Goal: Find specific page/section: Find specific page/section

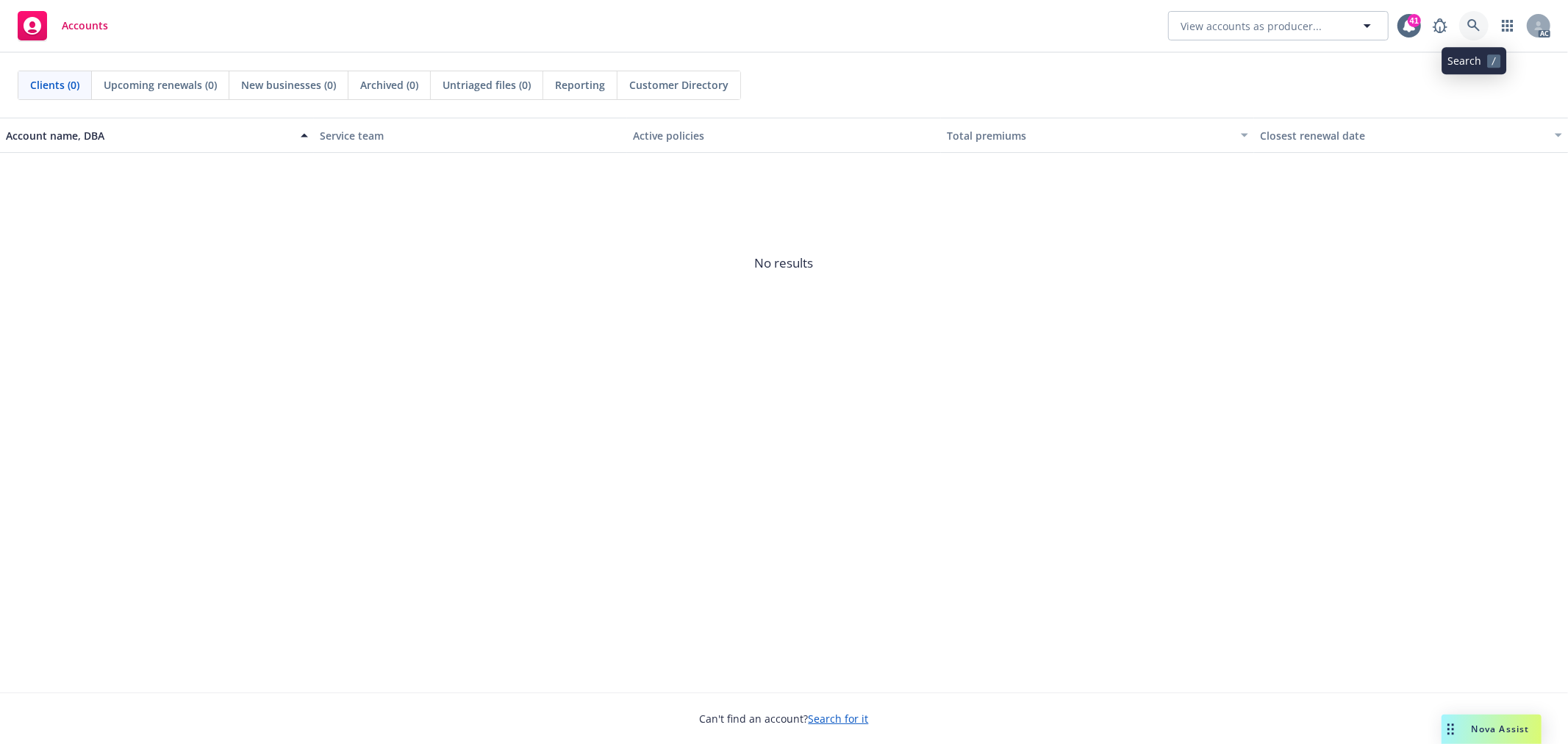
click at [1476, 23] on icon at bounding box center [1474, 26] width 13 height 13
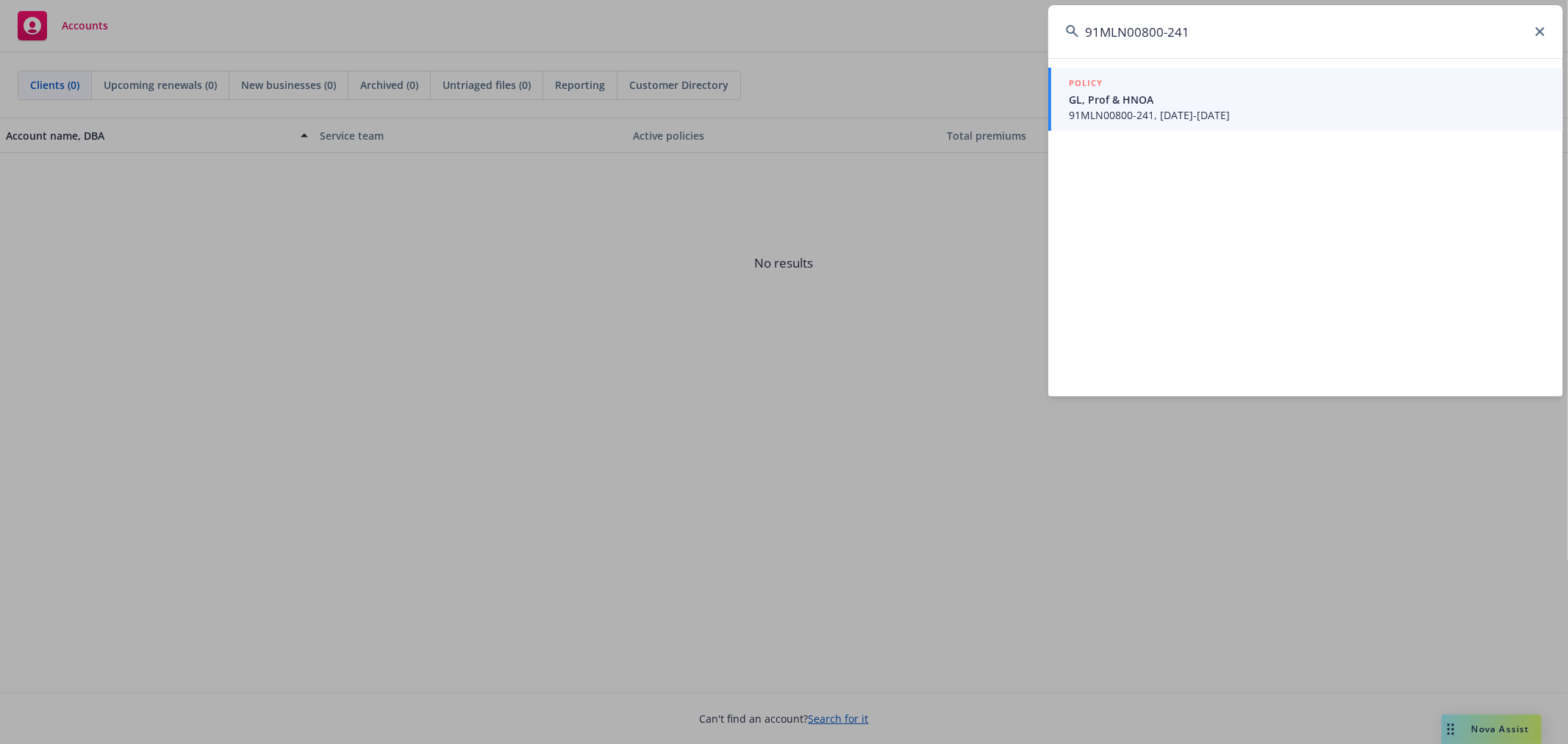
type input "91MLN00800-241"
click at [1267, 100] on span "GL, Prof & HNOA" at bounding box center [1307, 99] width 476 height 15
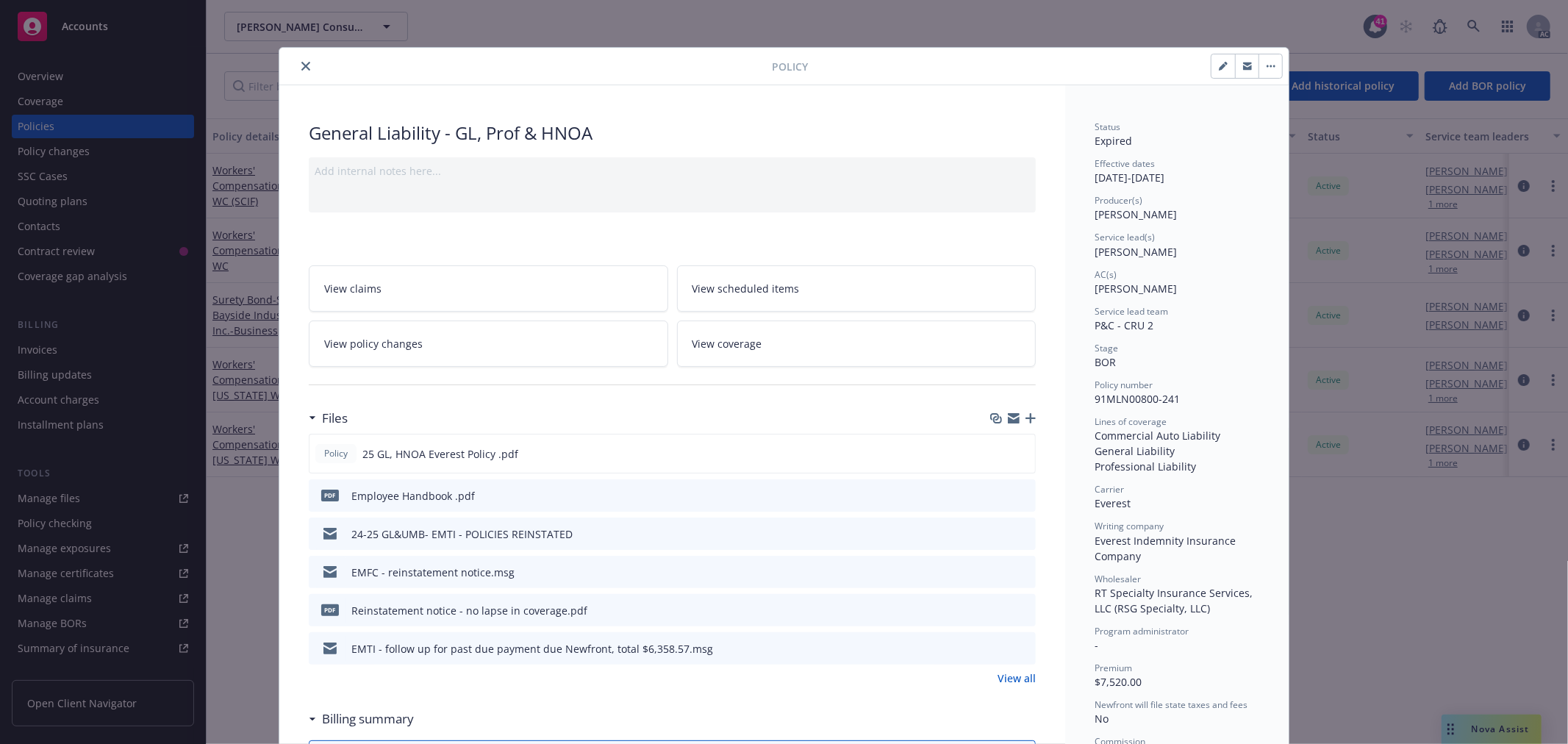
click at [302, 65] on icon "close" at bounding box center [305, 65] width 9 height 9
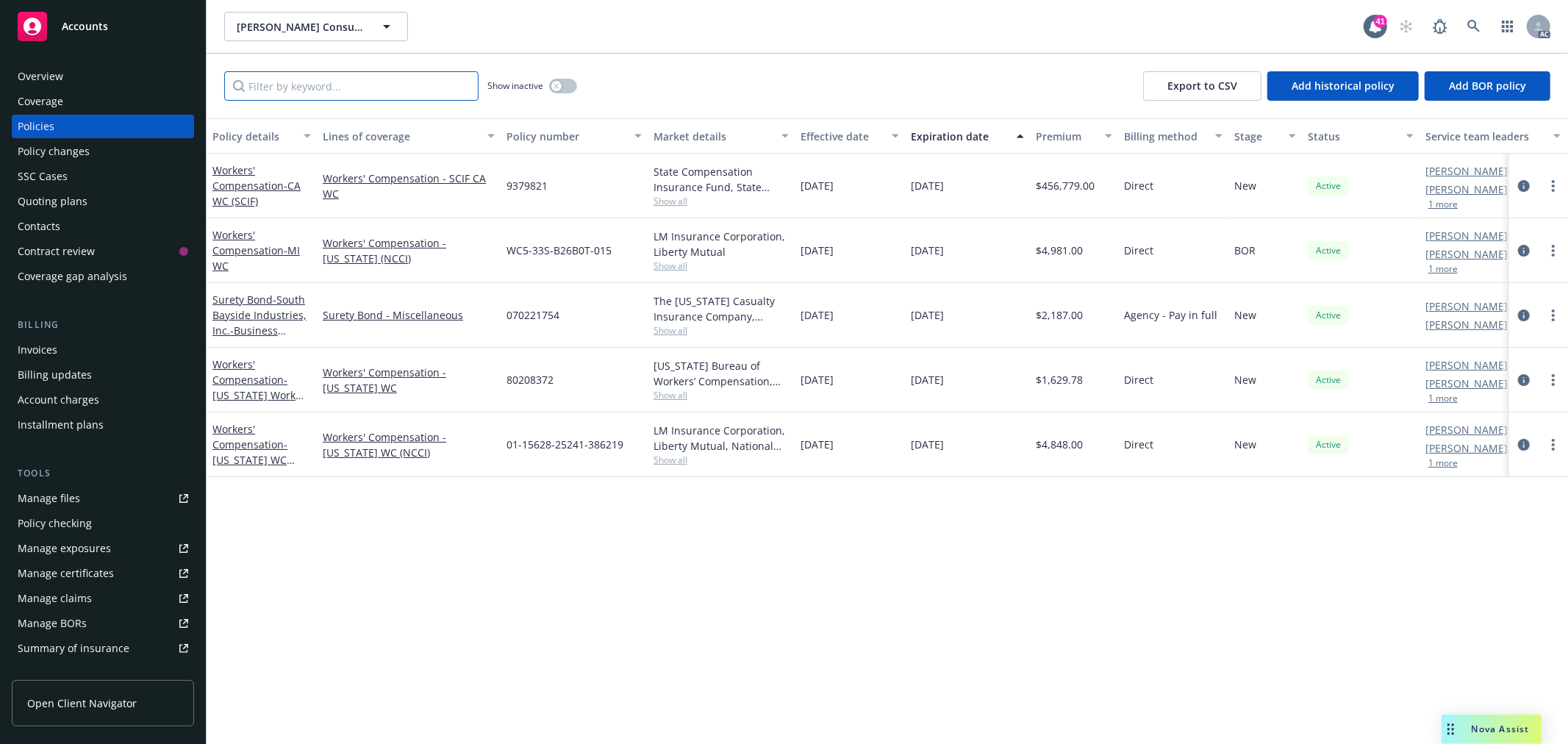
click at [409, 79] on input "Filter by keyword..." at bounding box center [351, 86] width 254 height 29
paste input "91MLN00800-241"
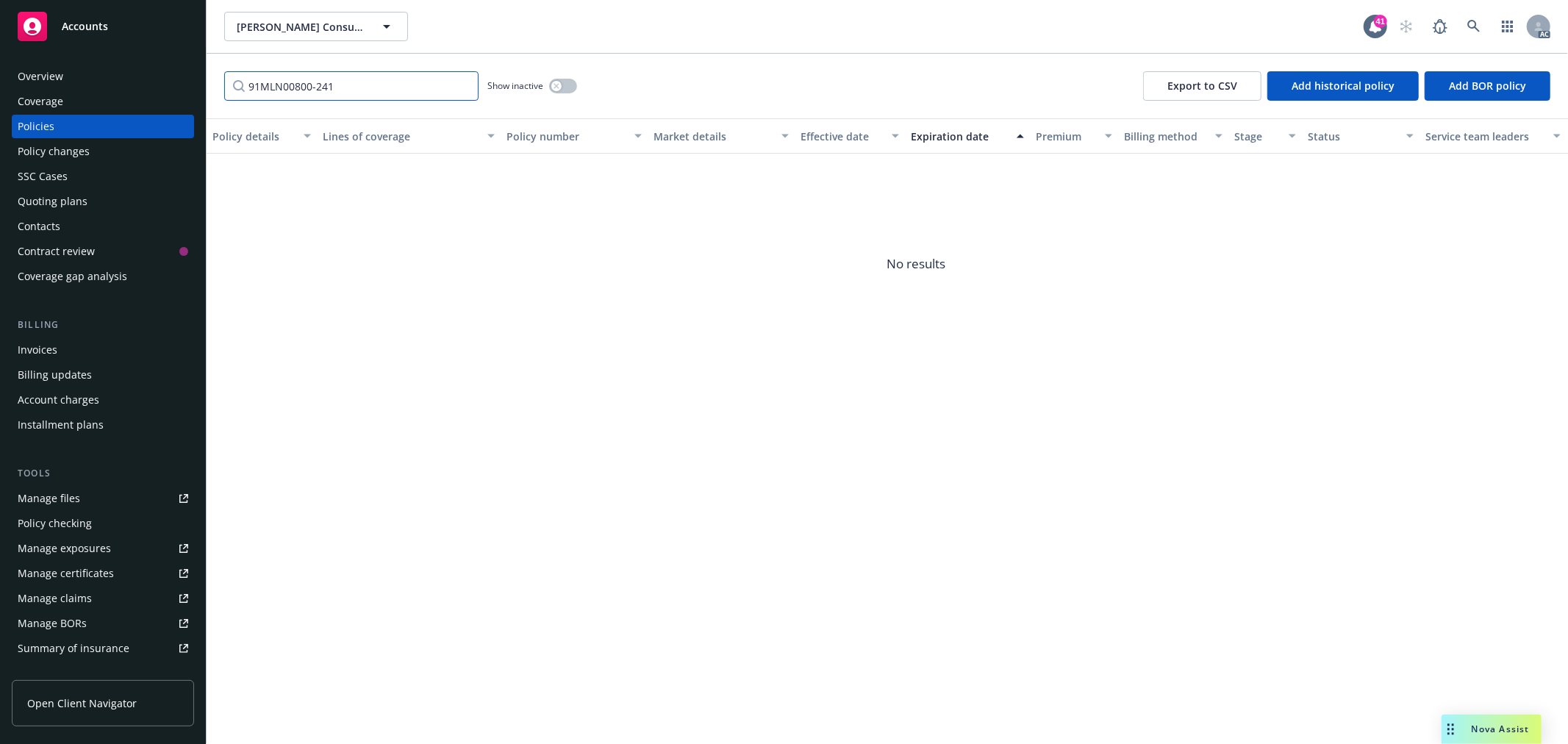
type input "91MLN00800-241"
click at [568, 85] on button "button" at bounding box center [563, 86] width 28 height 15
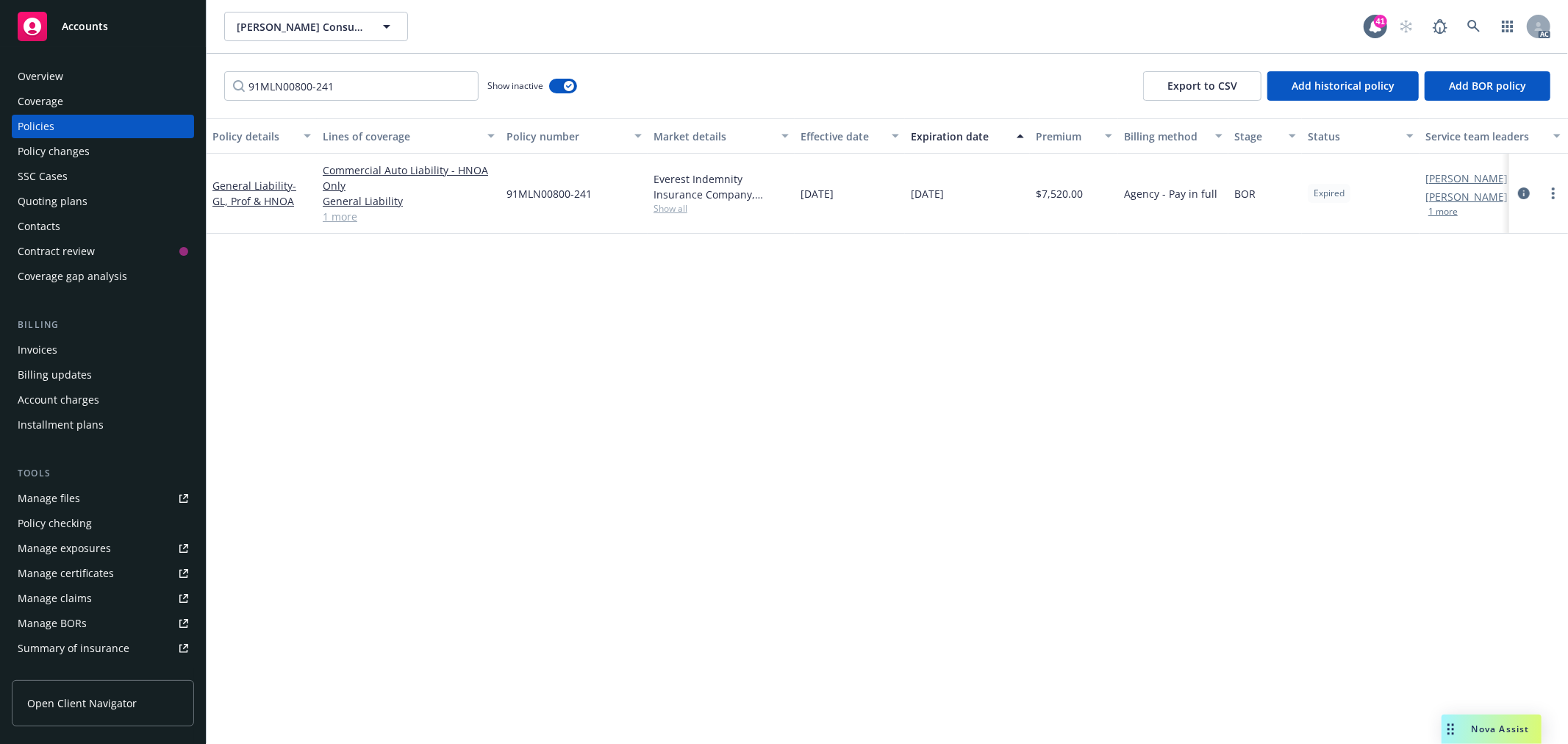
click at [59, 77] on div "Overview" at bounding box center [40, 76] width 45 height 23
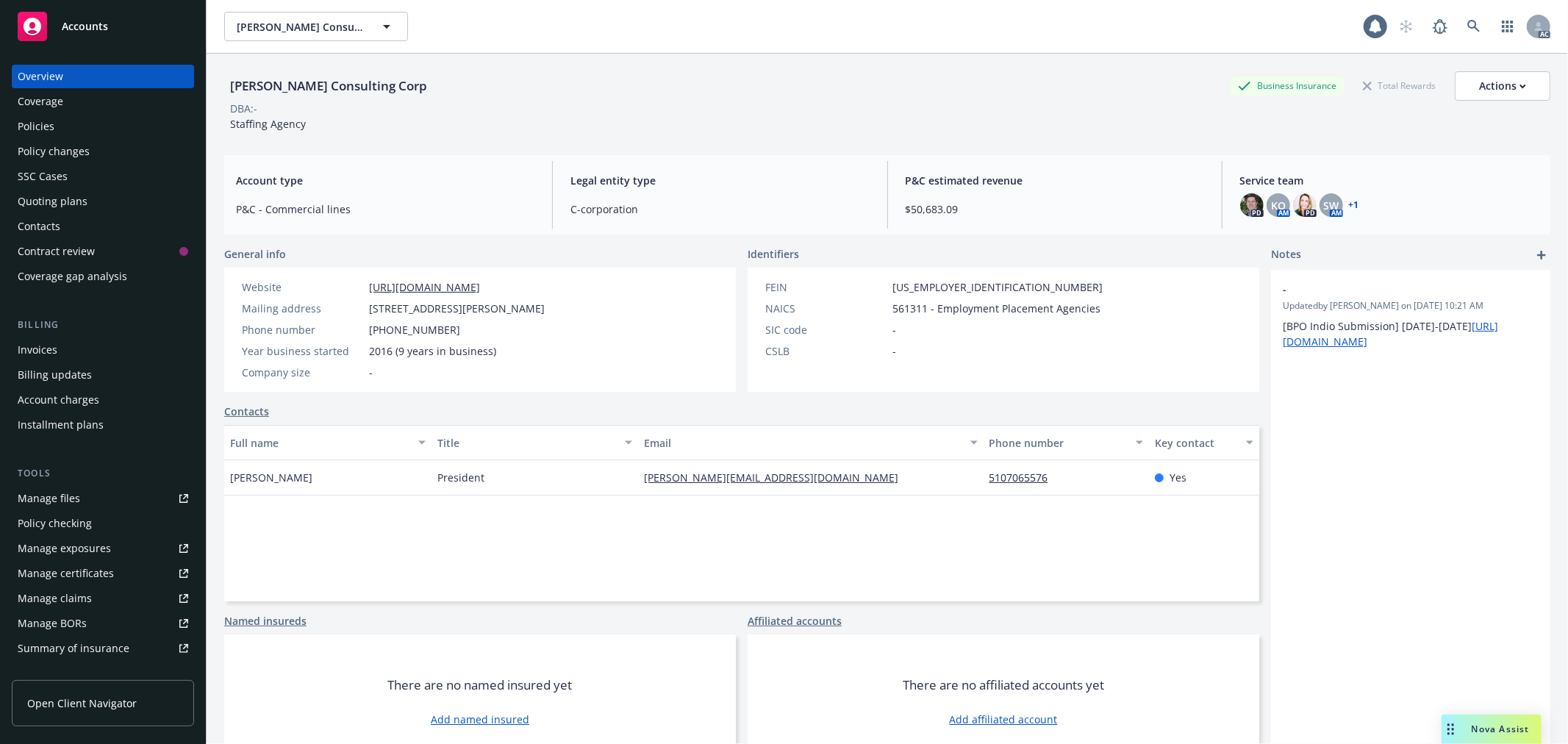
click at [91, 126] on div "Policies" at bounding box center [103, 126] width 170 height 23
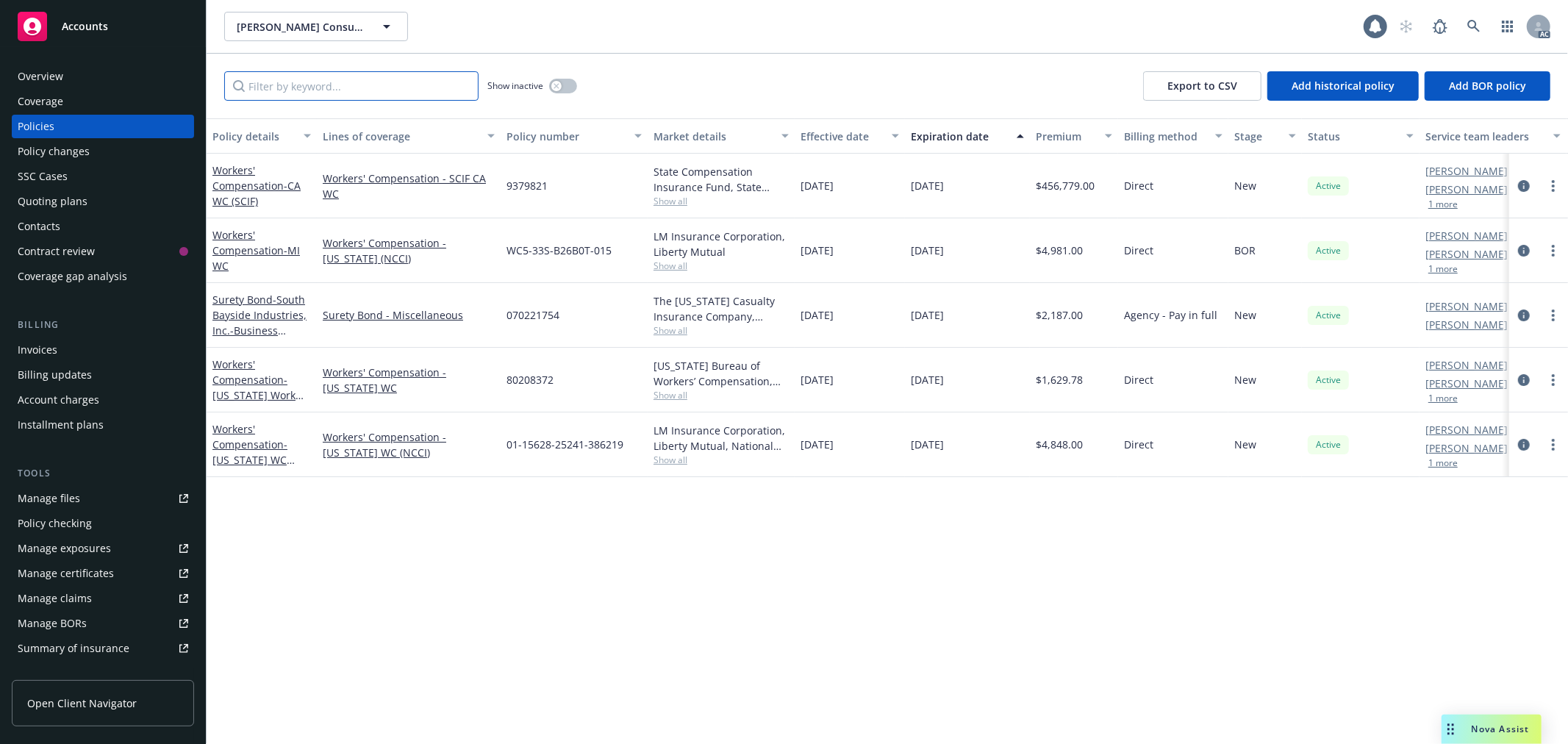
click at [356, 90] on input "Filter by keyword..." at bounding box center [351, 86] width 254 height 29
paste input "91MLN00800-241"
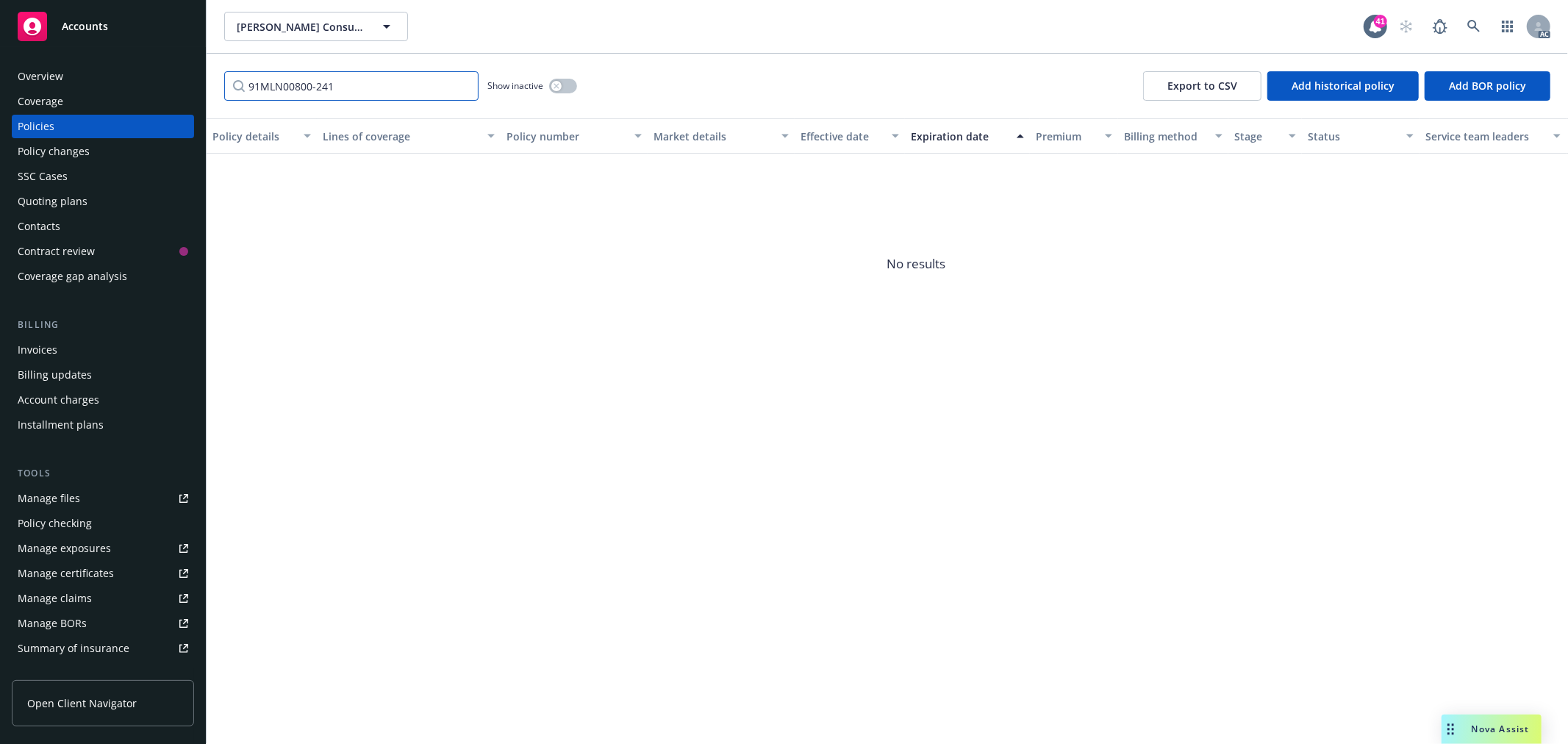
type input "91MLN00800-241"
click at [567, 85] on button "button" at bounding box center [563, 86] width 28 height 15
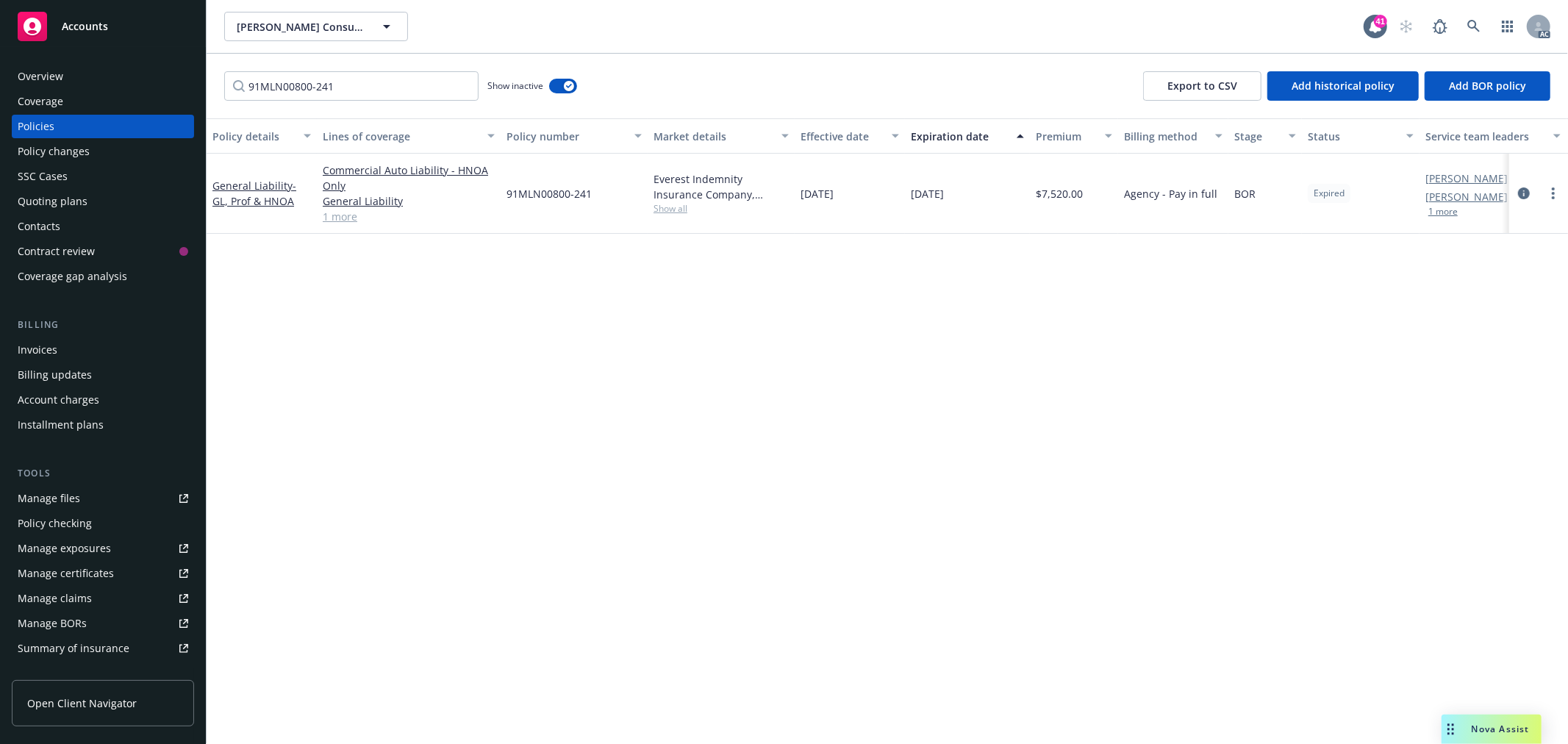
click at [356, 221] on link "1 more" at bounding box center [409, 216] width 172 height 15
click at [1474, 28] on icon at bounding box center [1474, 27] width 13 height 13
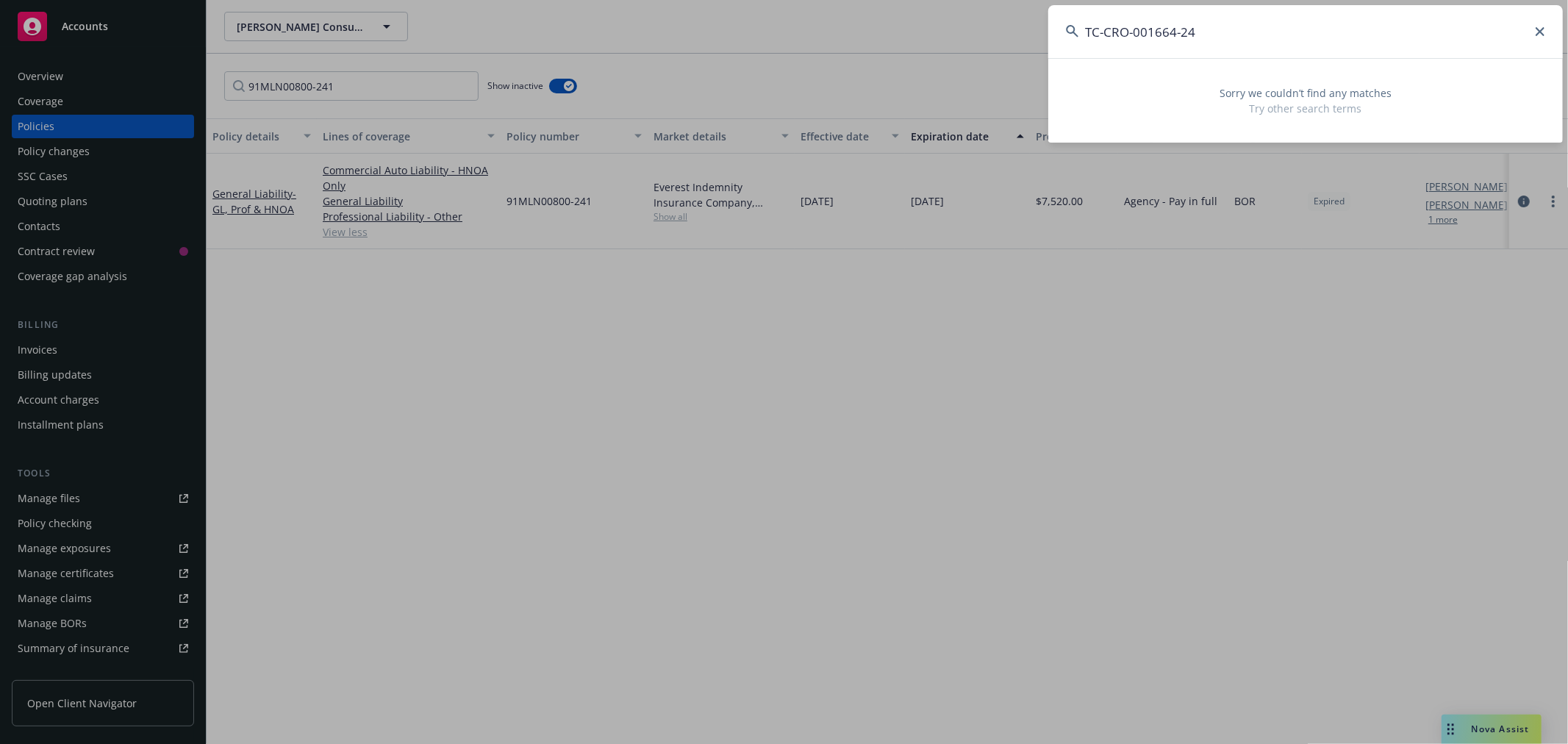
click at [1314, 34] on input "TC-CRO-001664-24" at bounding box center [1305, 32] width 514 height 53
drag, startPoint x: 1229, startPoint y: 37, endPoint x: 1009, endPoint y: 35, distance: 220.0
click at [1009, 35] on div "TC-CRO-001664-24 Sorry we couldn’t find any matches Try other search terms" at bounding box center [784, 372] width 1568 height 744
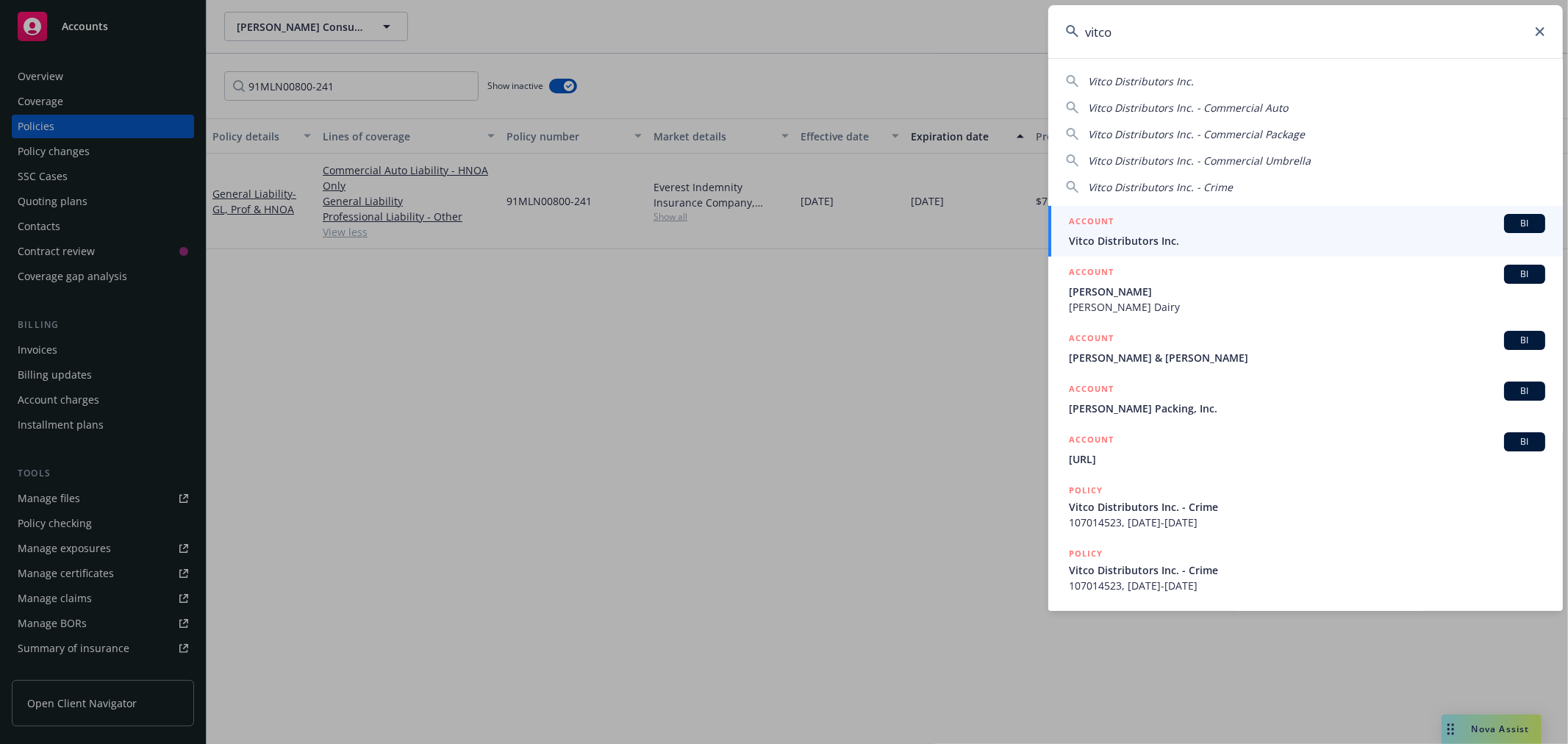
type input "vitco"
click at [1273, 221] on div "ACCOUNT BI" at bounding box center [1307, 224] width 476 height 19
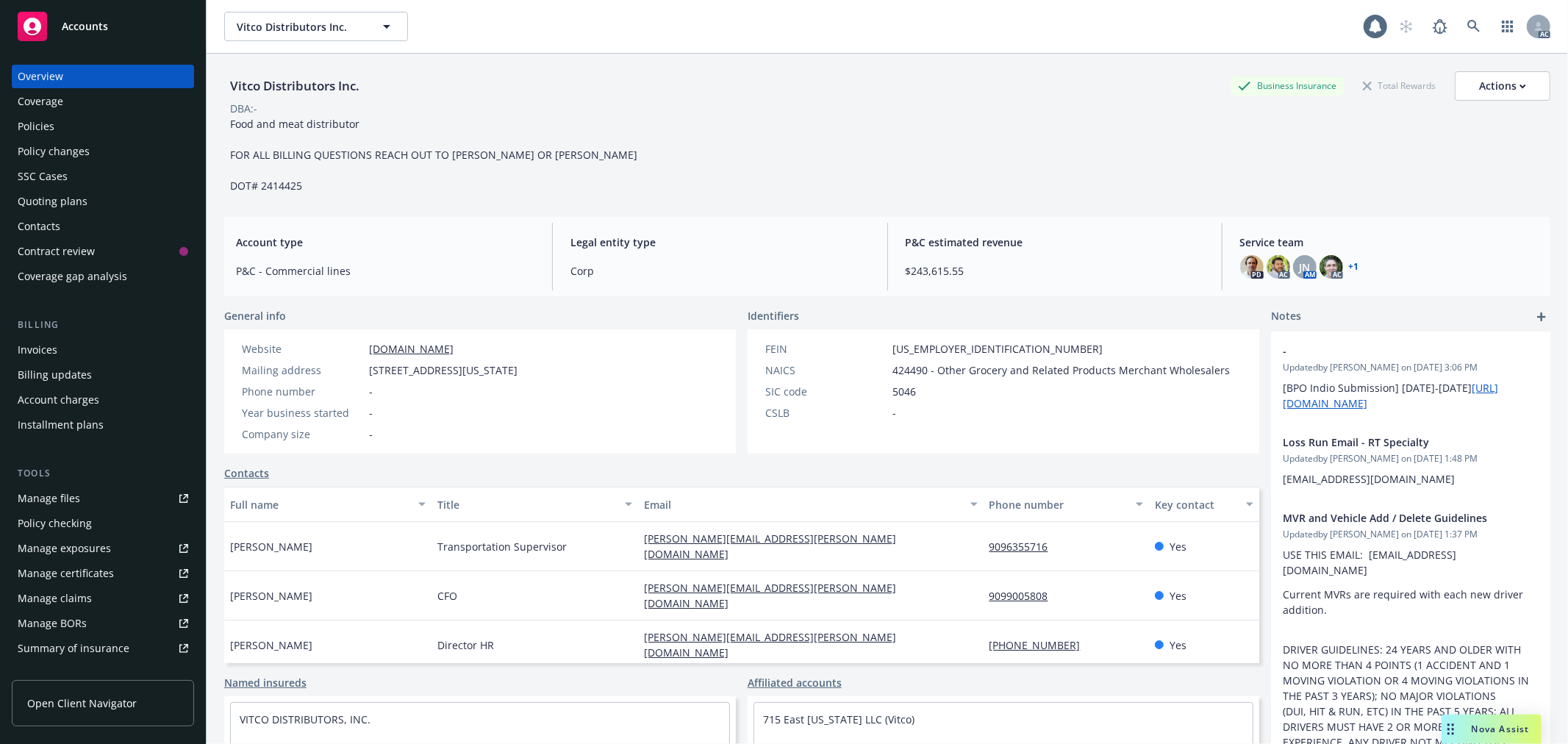
click at [52, 119] on div "Policies" at bounding box center [36, 126] width 37 height 23
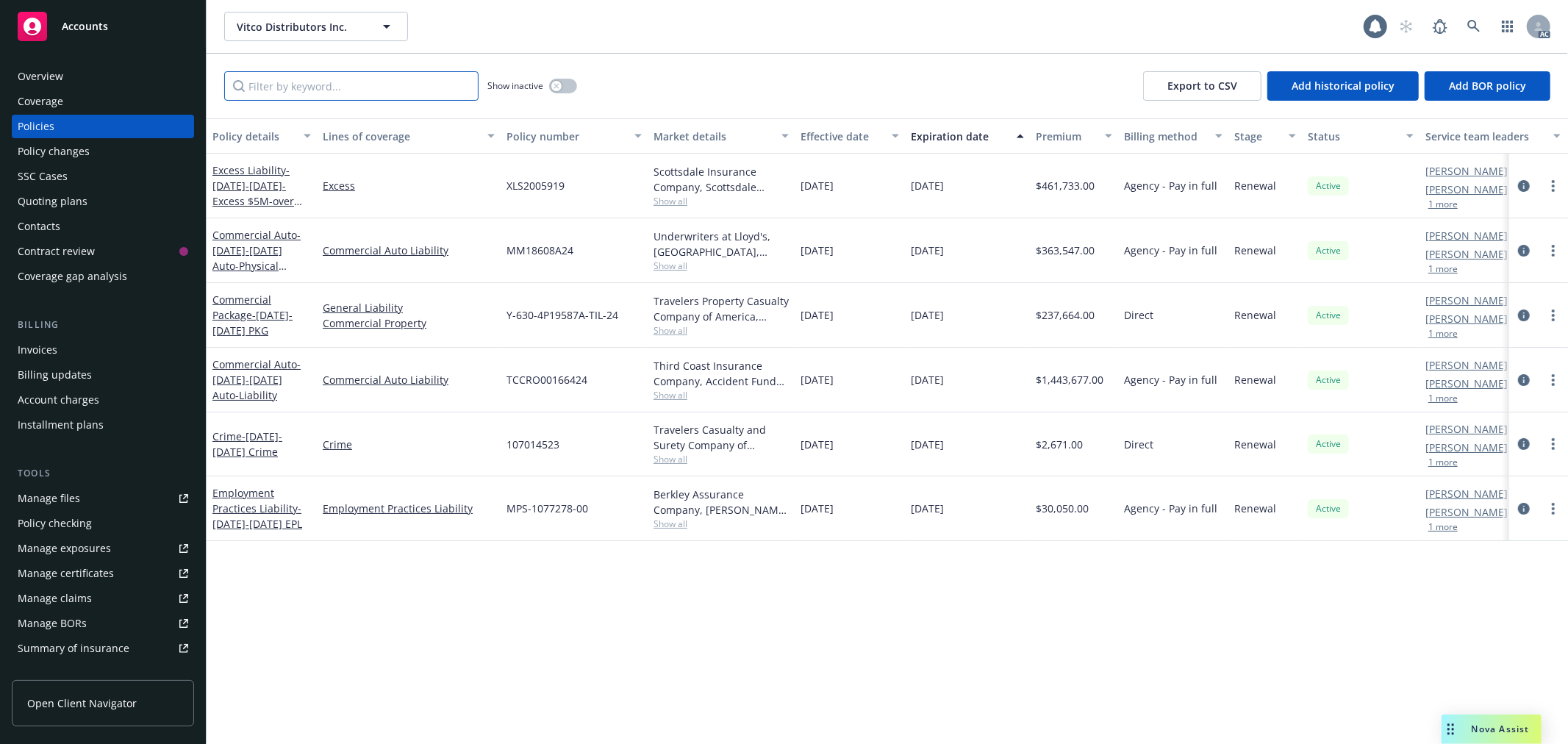
click at [407, 84] on input "Filter by keyword..." at bounding box center [351, 86] width 254 height 29
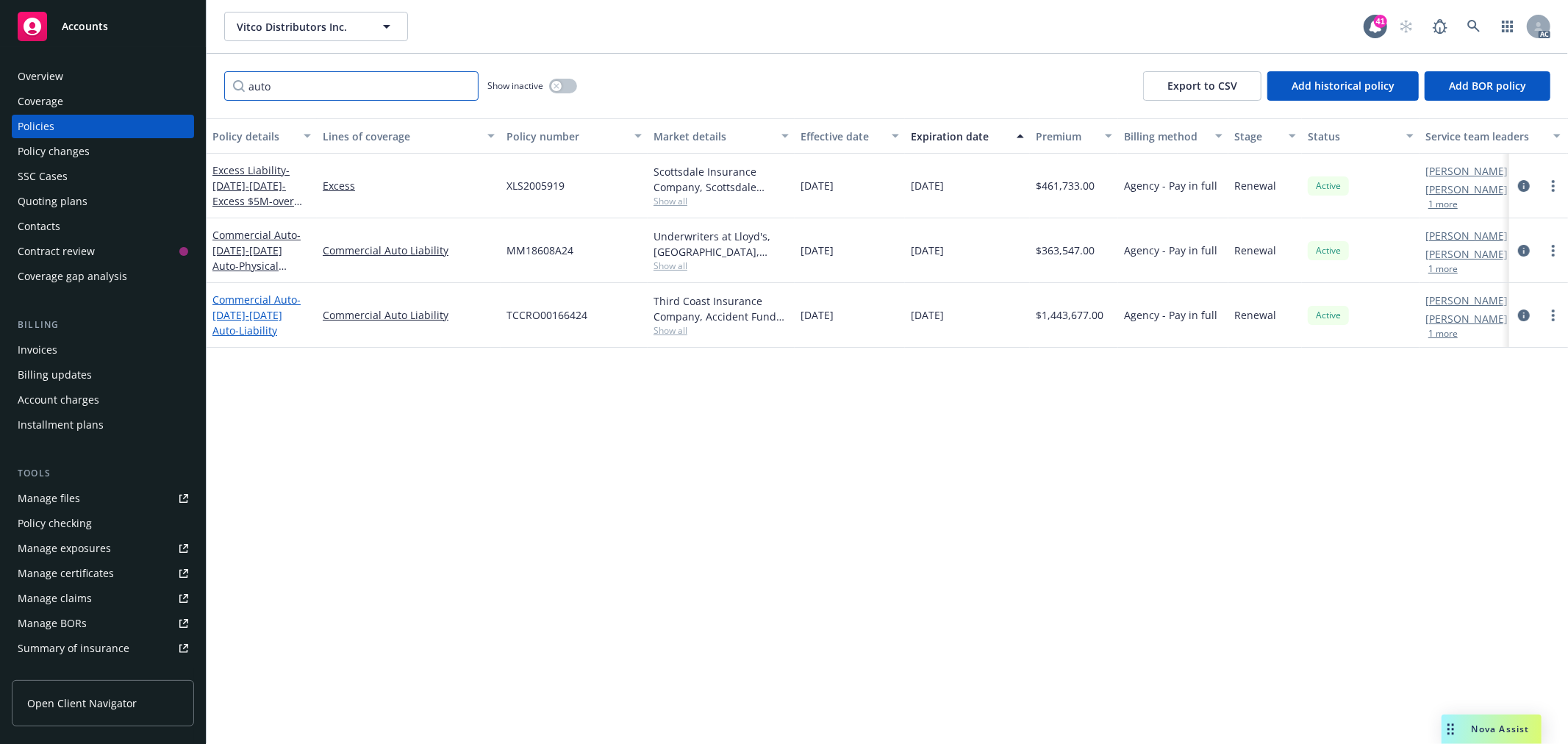
type input "auto"
click at [268, 311] on span "- [DATE]-[DATE] Auto-Liability" at bounding box center [256, 315] width 88 height 45
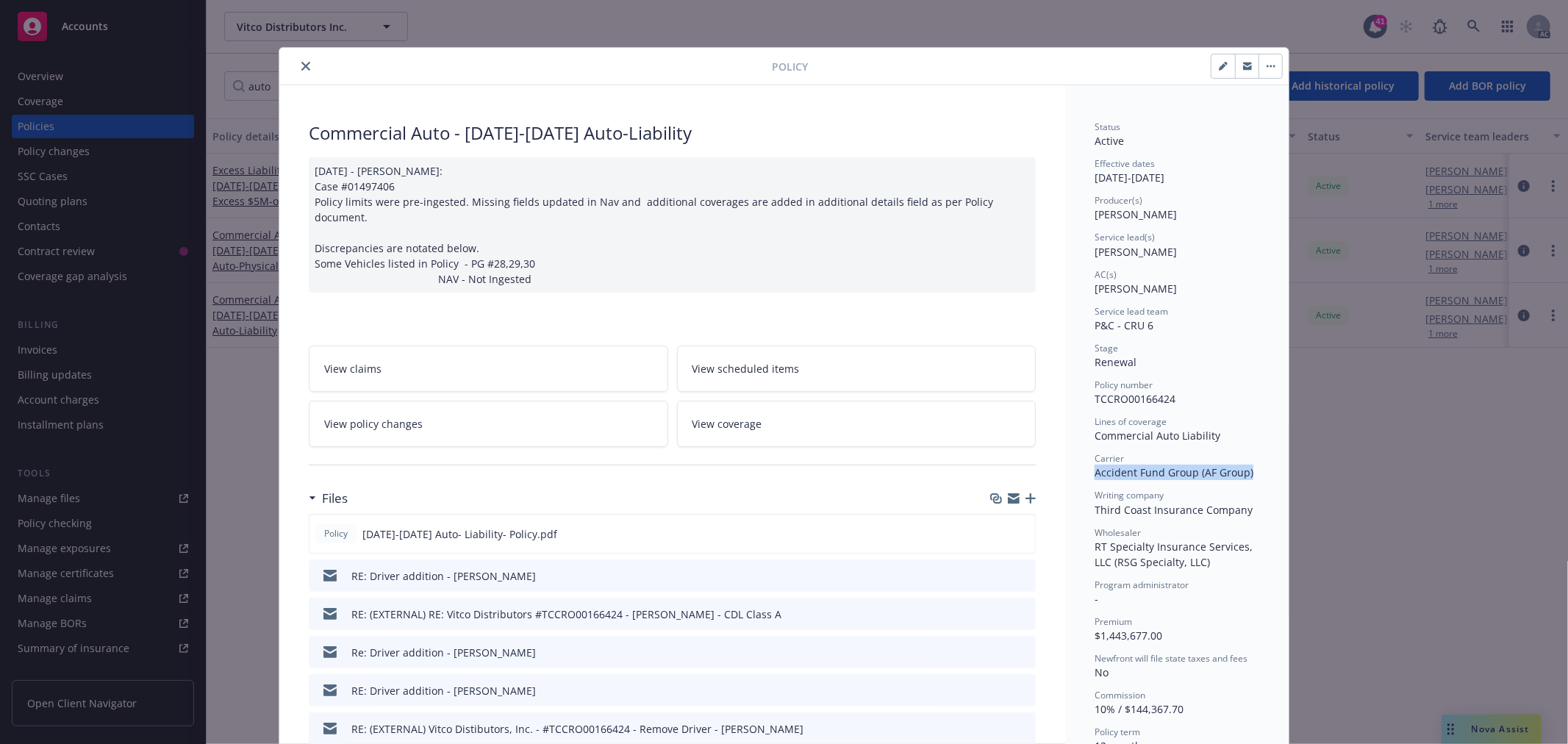
drag, startPoint x: 1088, startPoint y: 471, endPoint x: 1249, endPoint y: 471, distance: 161.0
click at [1249, 471] on div "Carrier Accident Fund Group (AF Group)" at bounding box center [1176, 466] width 165 height 28
copy span "Accident Fund Group (AF Group)"
click at [301, 65] on icon "close" at bounding box center [305, 65] width 9 height 9
